Goal: Information Seeking & Learning: Learn about a topic

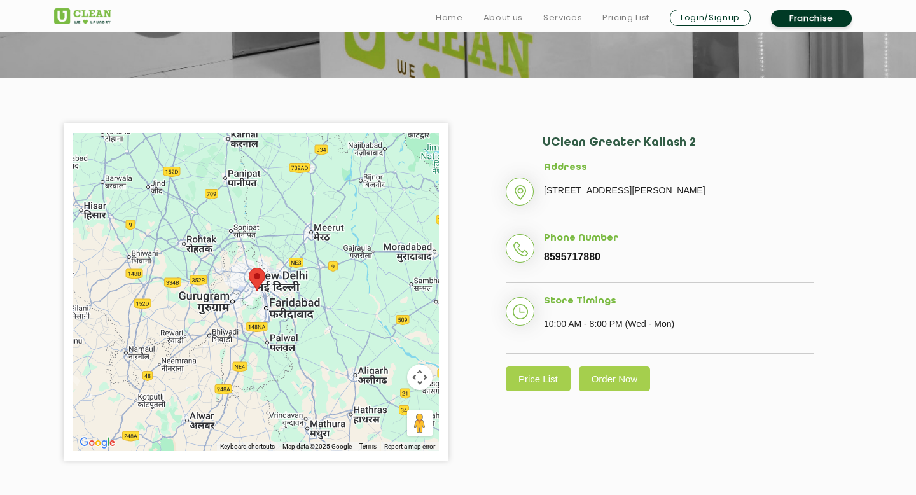
scroll to position [219, 0]
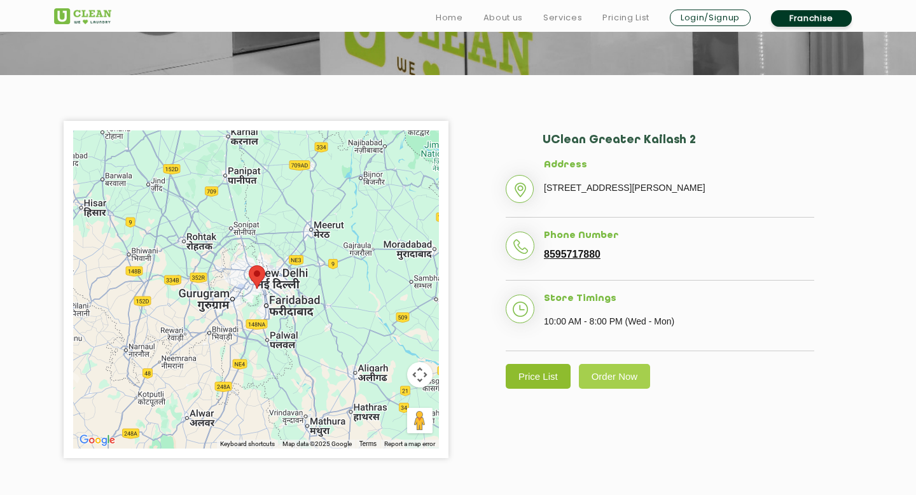
click at [539, 389] on link "Price List" at bounding box center [538, 376] width 65 height 25
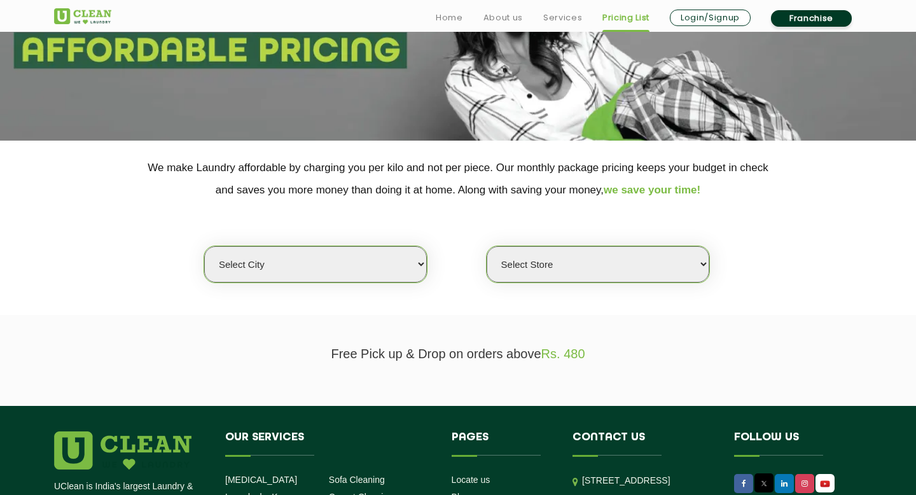
scroll to position [156, 0]
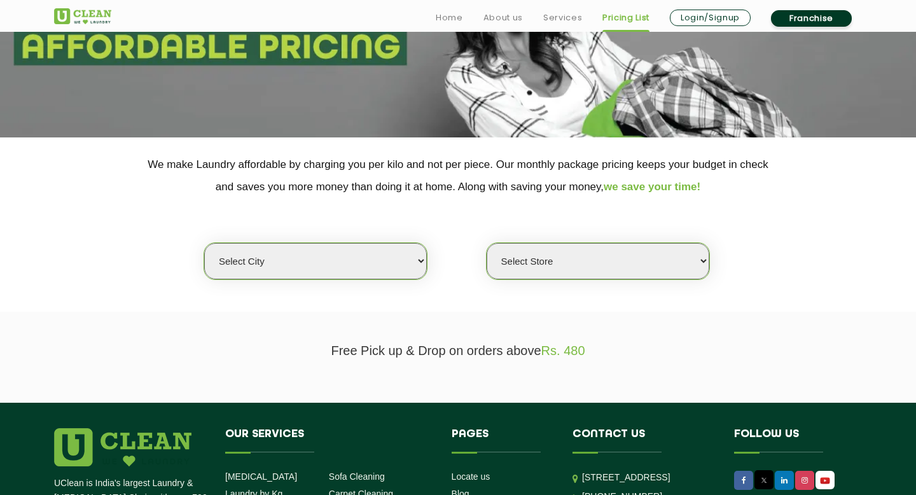
click at [275, 265] on select "Select city [GEOGRAPHIC_DATA] [GEOGRAPHIC_DATA] [GEOGRAPHIC_DATA] [GEOGRAPHIC_D…" at bounding box center [315, 261] width 223 height 36
select select "1"
click at [204, 243] on select "Select city [GEOGRAPHIC_DATA] [GEOGRAPHIC_DATA] [GEOGRAPHIC_DATA] [GEOGRAPHIC_D…" at bounding box center [315, 261] width 223 height 36
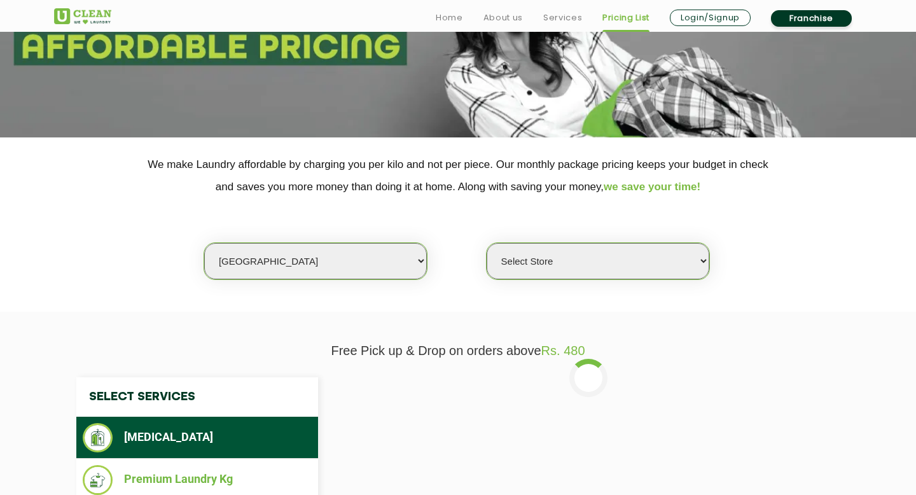
click at [527, 261] on select "Select Store [GEOGRAPHIC_DATA] [GEOGRAPHIC_DATA] 2 [GEOGRAPHIC_DATA] [PERSON_NA…" at bounding box center [598, 261] width 223 height 36
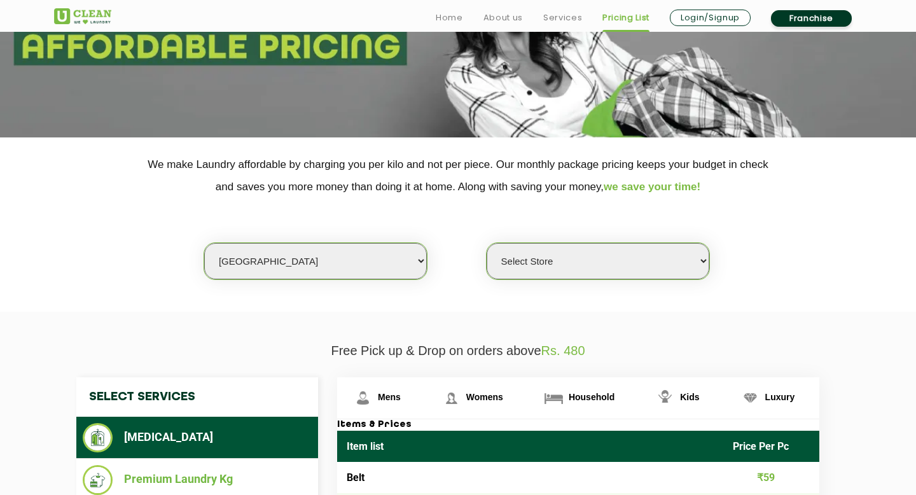
select select "11"
click at [487, 243] on select "Select Store [GEOGRAPHIC_DATA] [GEOGRAPHIC_DATA] 2 [GEOGRAPHIC_DATA] [PERSON_NA…" at bounding box center [598, 261] width 223 height 36
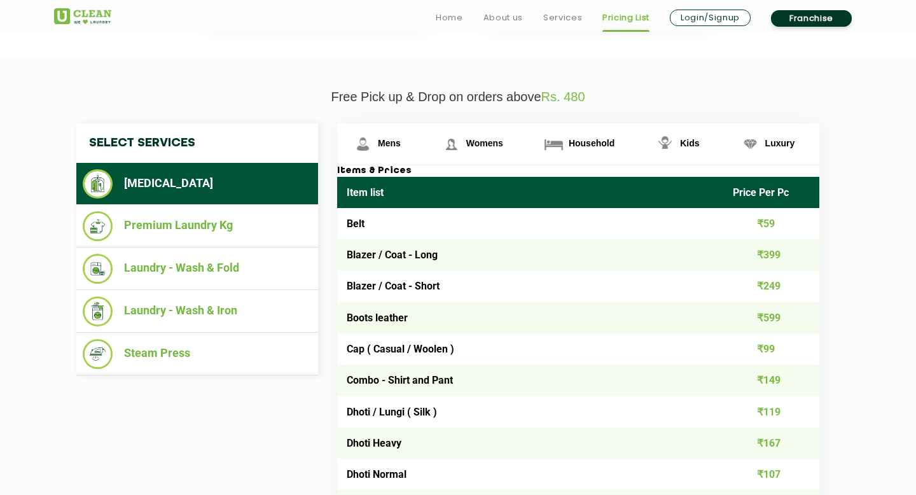
scroll to position [413, 0]
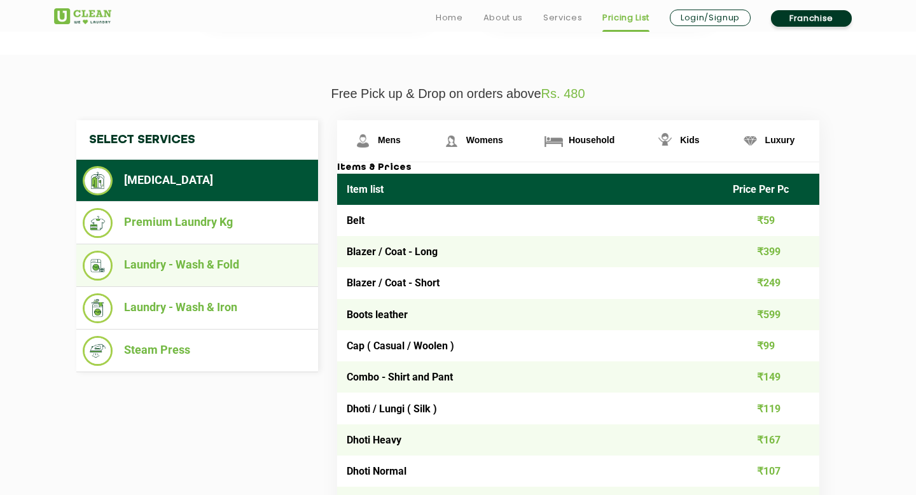
click at [186, 263] on li "Laundry - Wash & Fold" at bounding box center [197, 266] width 229 height 30
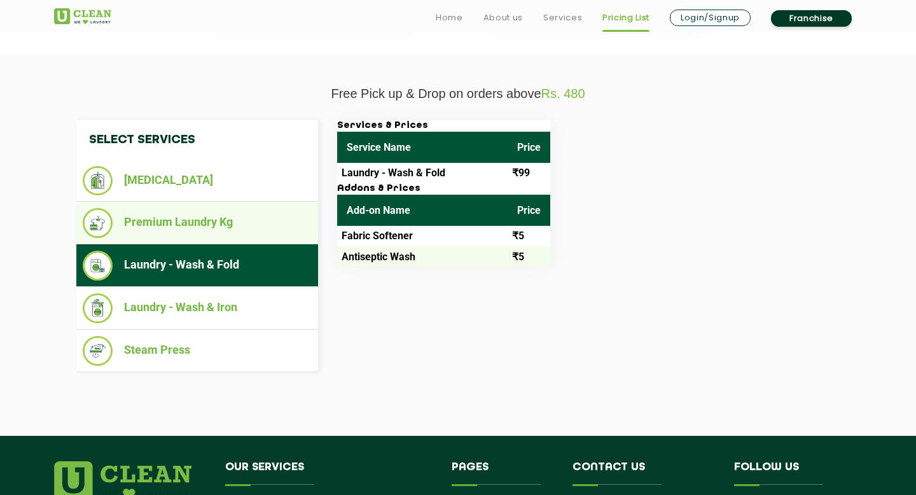
click at [199, 222] on li "Premium Laundry Kg" at bounding box center [197, 223] width 229 height 30
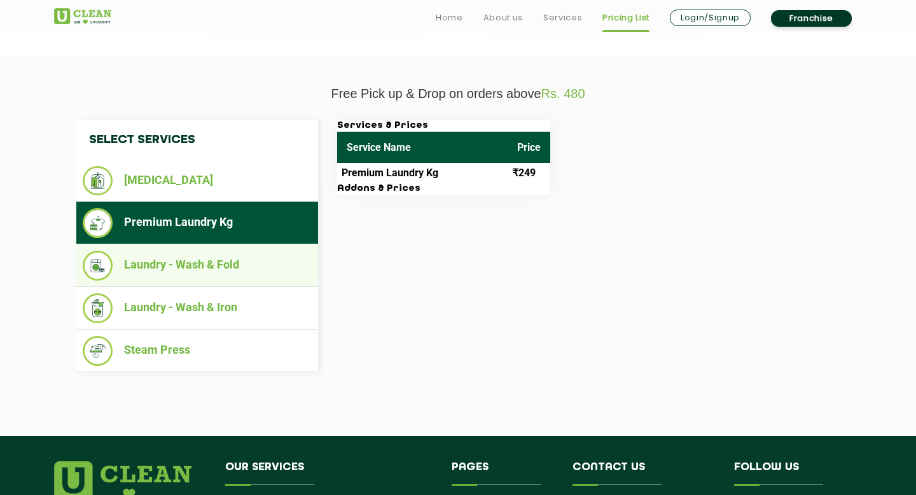
click at [182, 263] on li "Laundry - Wash & Fold" at bounding box center [197, 266] width 229 height 30
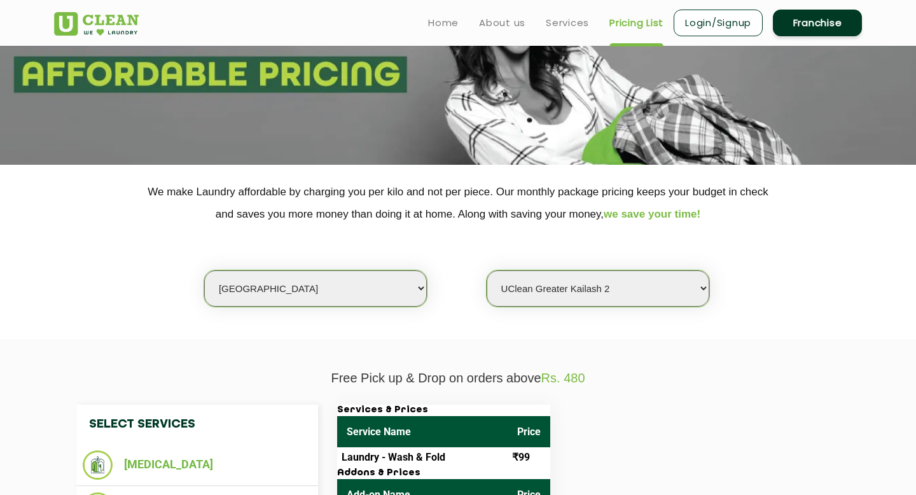
scroll to position [0, 0]
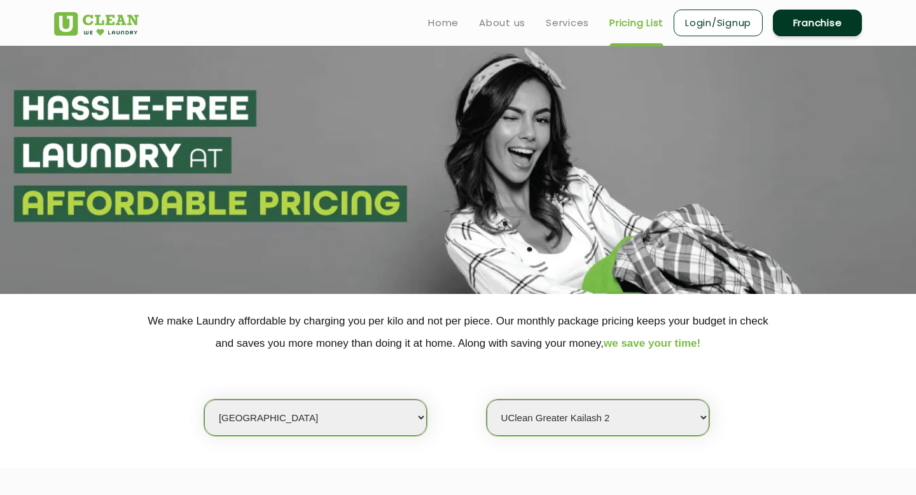
scroll to position [219, 0]
